Goal: Find specific page/section: Find specific page/section

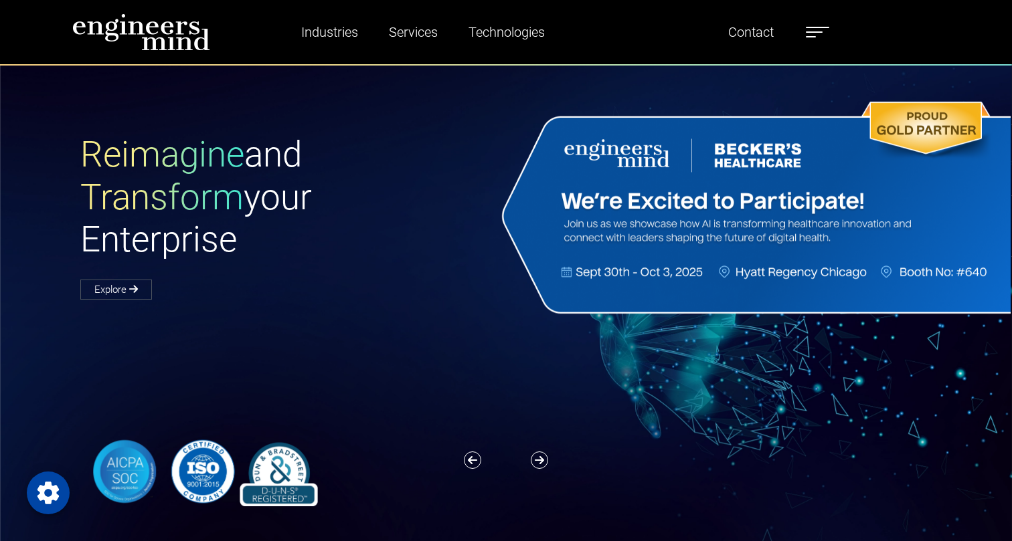
click at [155, 273] on div "Reimagine and Transform your Enterprise Explore" at bounding box center [293, 216] width 442 height 164
click at [471, 322] on div "Reimagine and Transform your Enterprise Explore" at bounding box center [514, 320] width 1028 height 512
click at [818, 32] on span at bounding box center [814, 31] width 17 height 1
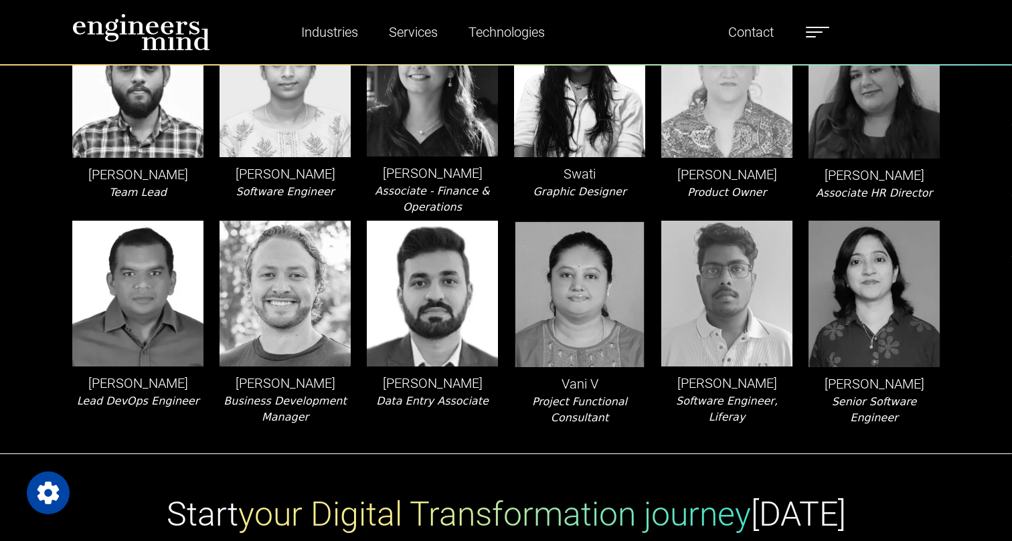
scroll to position [3696, 0]
